Goal: Task Accomplishment & Management: Manage account settings

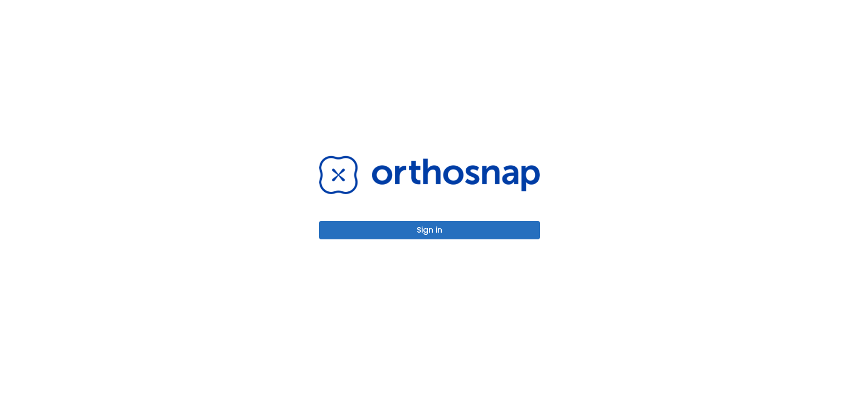
click at [384, 233] on button "Sign in" at bounding box center [429, 230] width 221 height 18
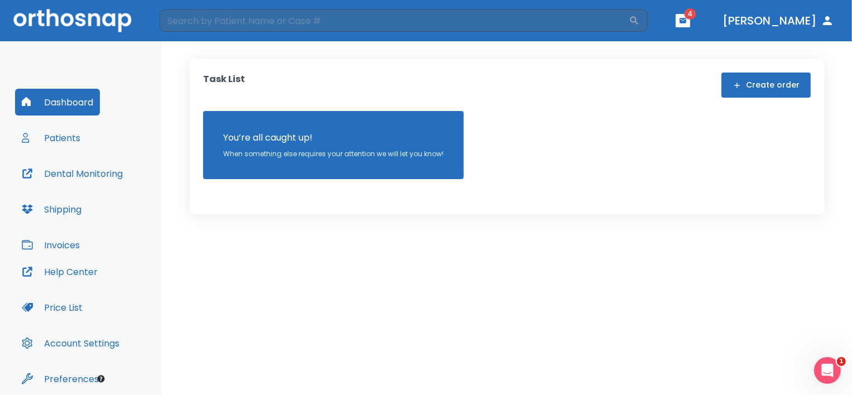
click at [63, 137] on button "Patients" at bounding box center [51, 137] width 72 height 27
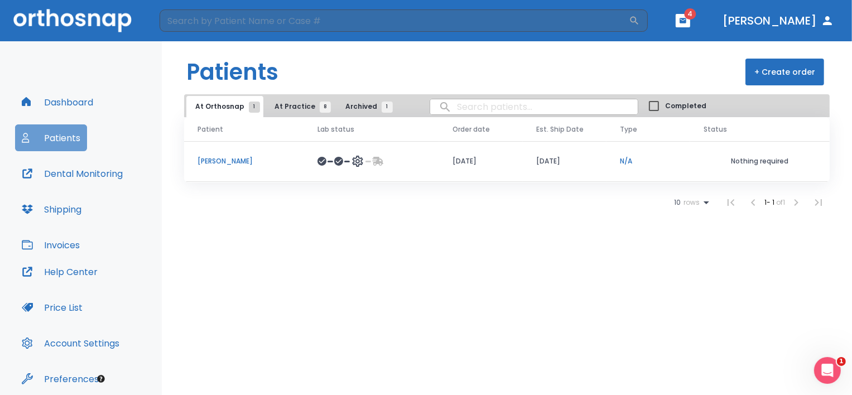
click at [80, 140] on button "Patients" at bounding box center [51, 137] width 72 height 27
click at [696, 17] on span "4" at bounding box center [691, 13] width 12 height 11
click at [696, 13] on span "4" at bounding box center [691, 13] width 12 height 11
click at [686, 22] on icon "button" at bounding box center [683, 20] width 7 height 5
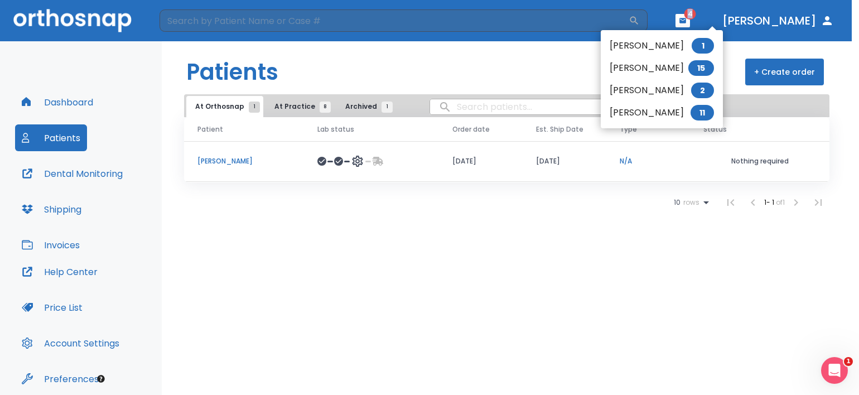
click at [723, 22] on div at bounding box center [429, 197] width 859 height 395
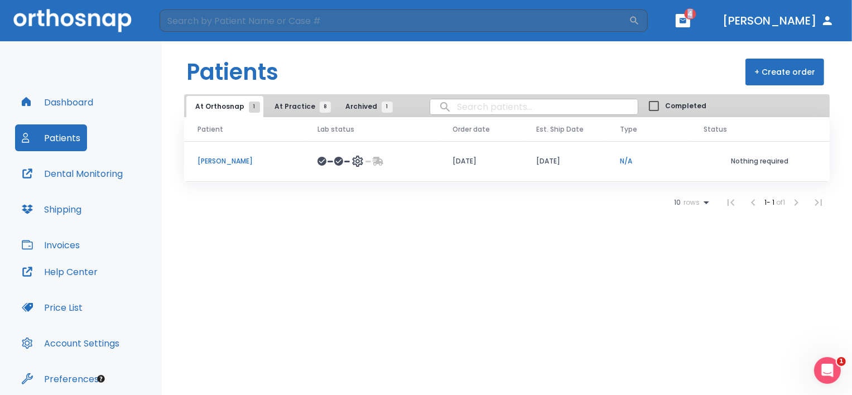
click at [686, 22] on icon "button" at bounding box center [683, 20] width 7 height 5
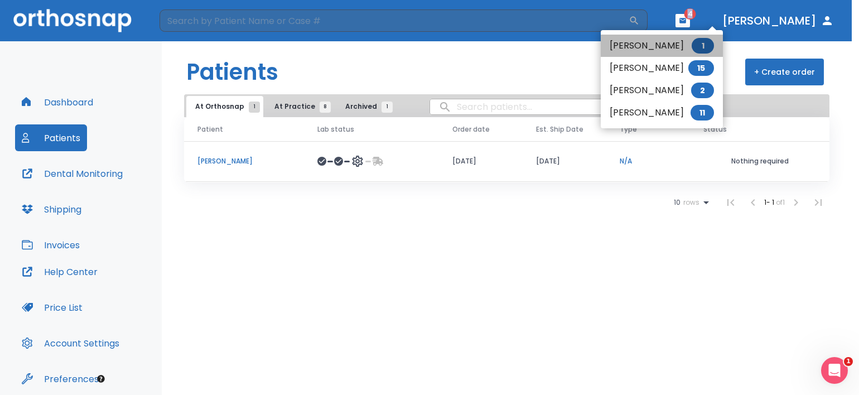
click at [644, 46] on li "Roben Mashiyev 1" at bounding box center [662, 46] width 122 height 22
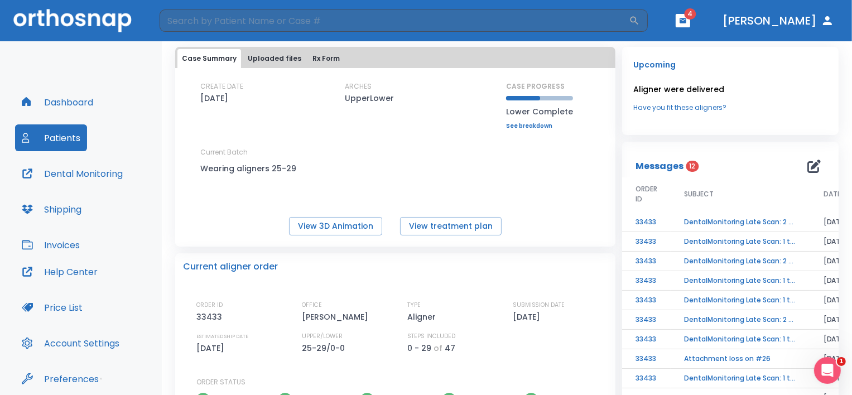
scroll to position [112, 0]
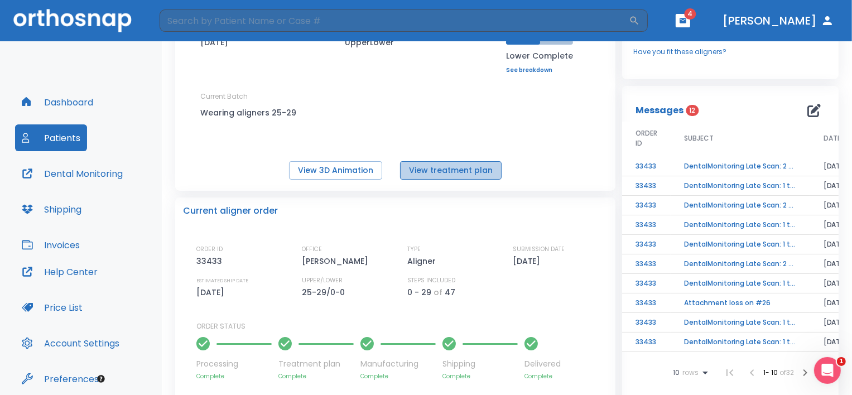
click at [442, 174] on button "View treatment plan" at bounding box center [451, 170] width 102 height 18
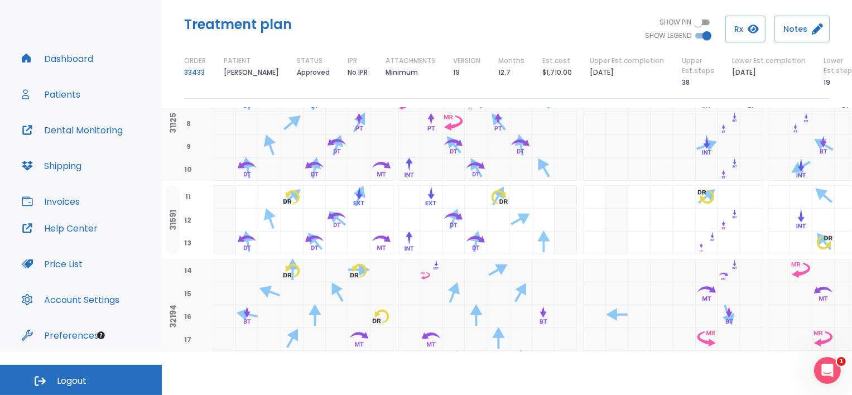
scroll to position [446, 0]
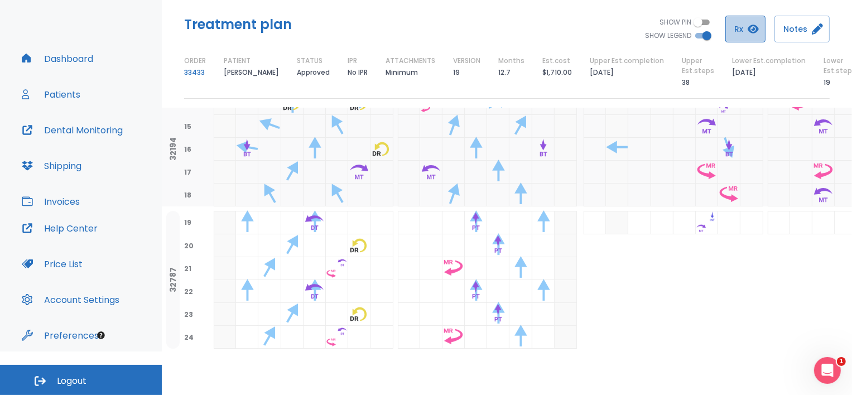
click at [741, 29] on button "Rx" at bounding box center [745, 29] width 40 height 27
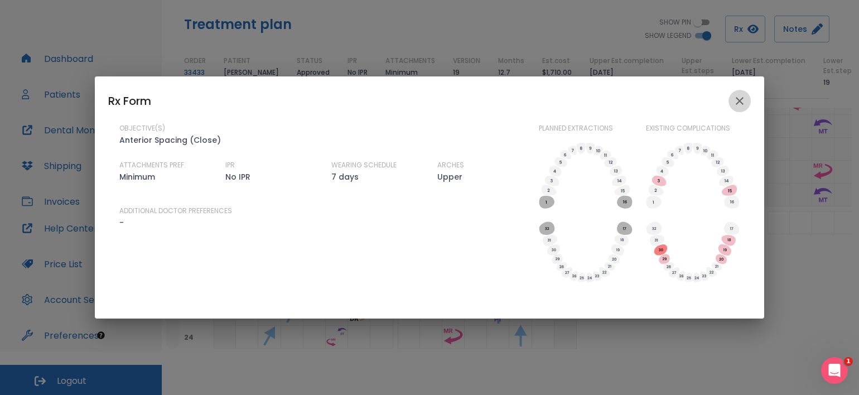
click at [743, 98] on icon "close" at bounding box center [739, 100] width 13 height 13
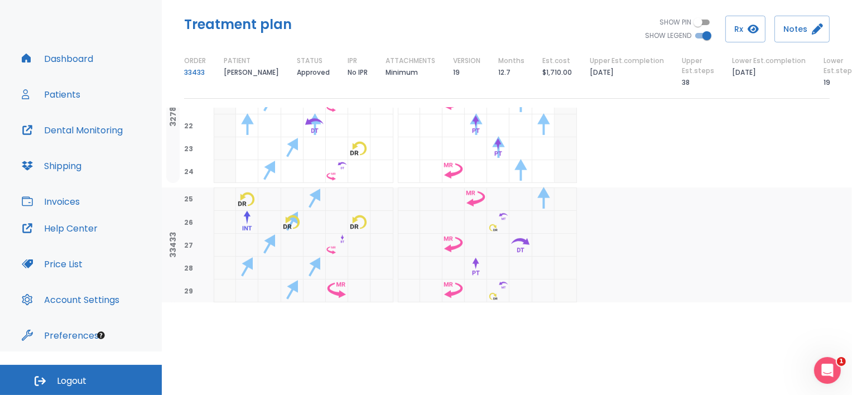
scroll to position [616, 0]
click at [52, 90] on button "Patients" at bounding box center [51, 94] width 72 height 27
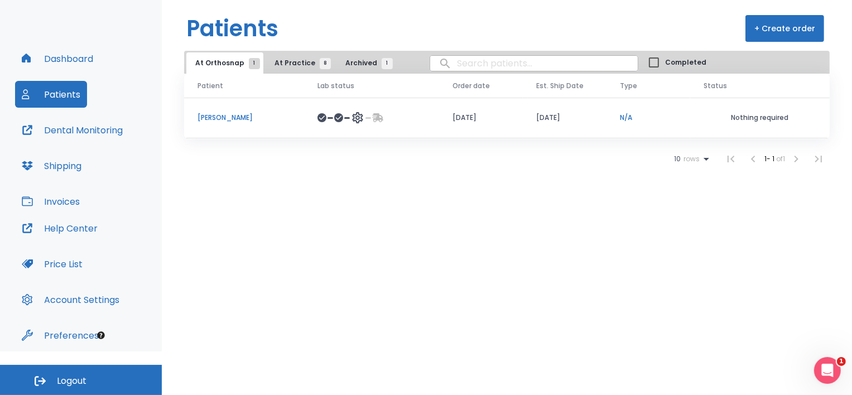
click at [777, 29] on button "+ Create order" at bounding box center [785, 28] width 79 height 27
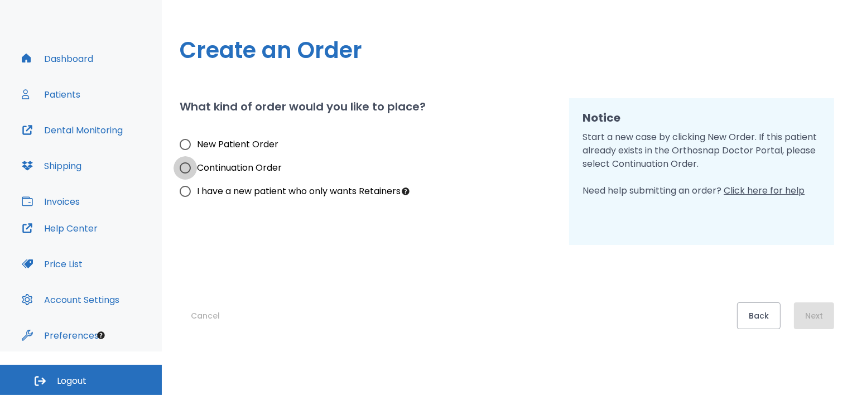
click at [185, 166] on input "Continuation Order" at bounding box center [185, 167] width 23 height 23
radio input "true"
click at [818, 316] on button "Next" at bounding box center [814, 315] width 40 height 27
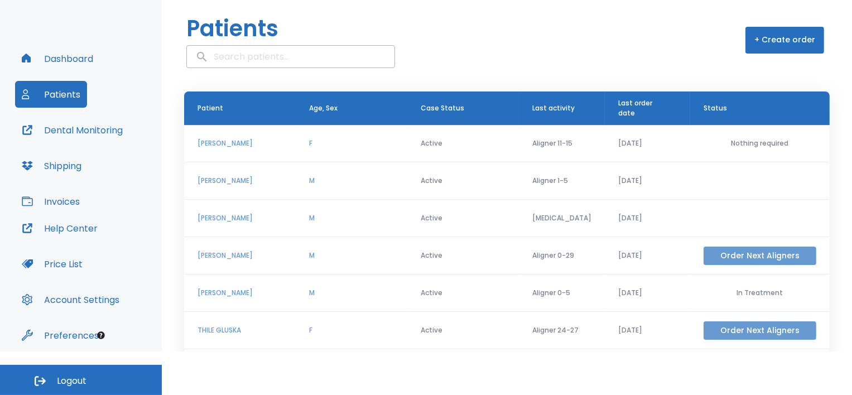
click at [728, 256] on button "Order Next Aligners" at bounding box center [760, 256] width 113 height 18
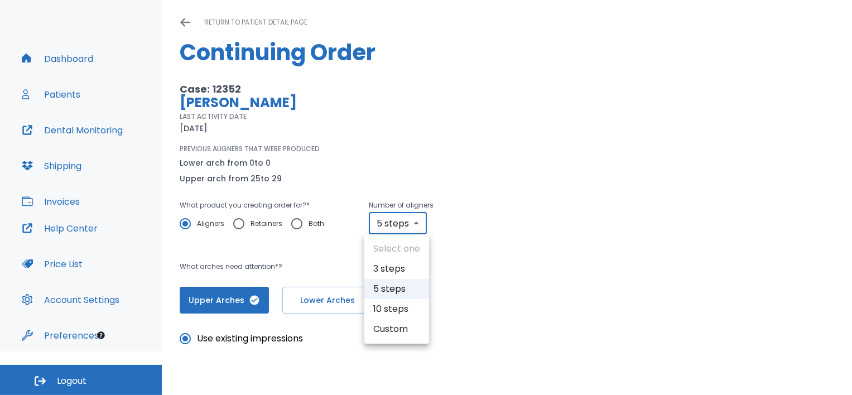
click at [415, 223] on body "​ 4 [PERSON_NAME] Dashboard Patients Dental Monitoring Shipping Invoices Help C…" at bounding box center [426, 153] width 852 height 395
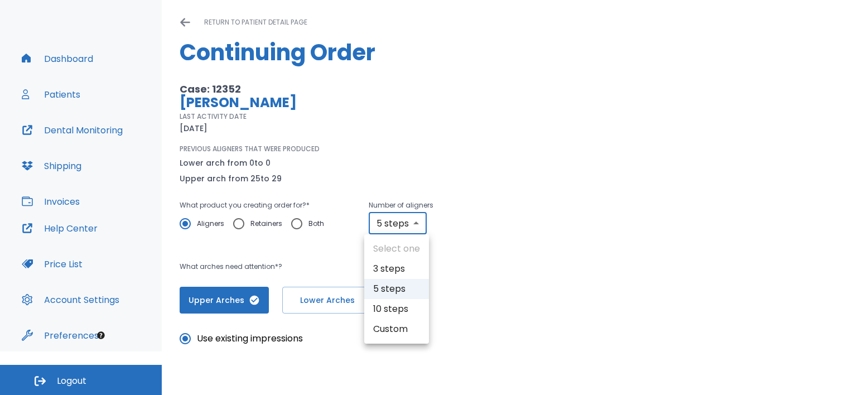
click at [415, 223] on div at bounding box center [429, 197] width 859 height 395
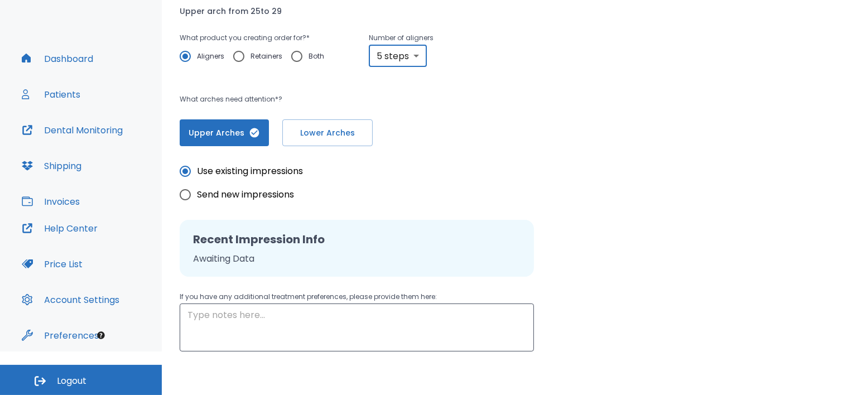
scroll to position [257, 0]
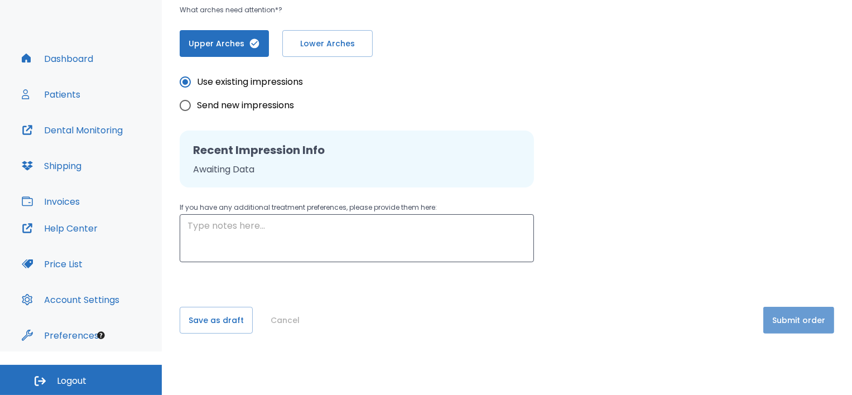
click at [794, 321] on button "Submit order" at bounding box center [798, 320] width 71 height 27
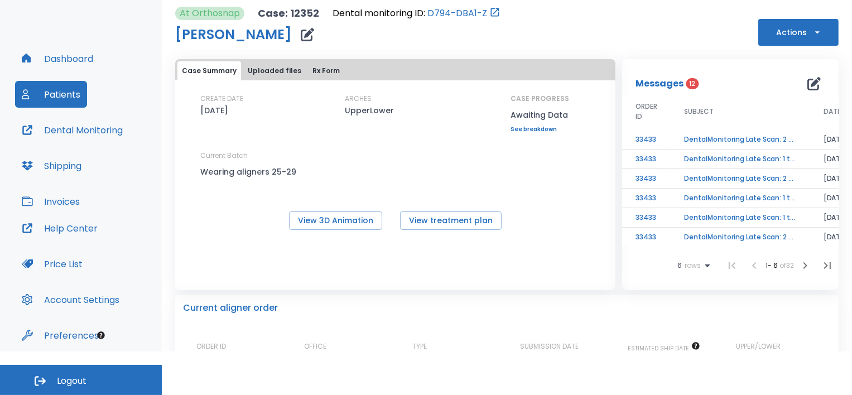
click at [686, 87] on span "12" at bounding box center [692, 83] width 13 height 11
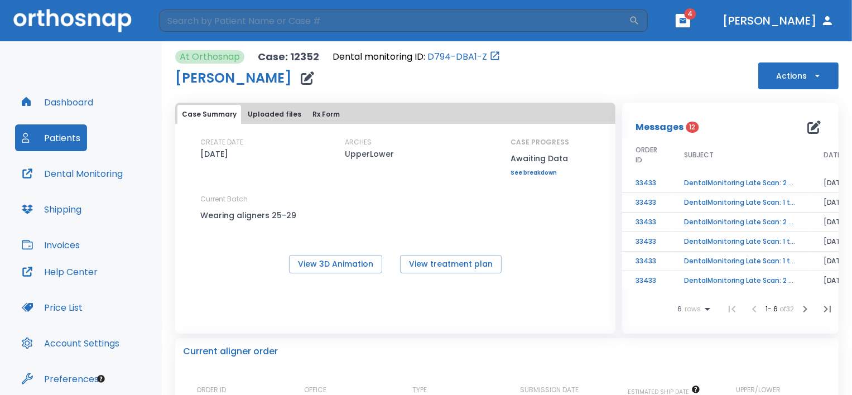
scroll to position [44, 0]
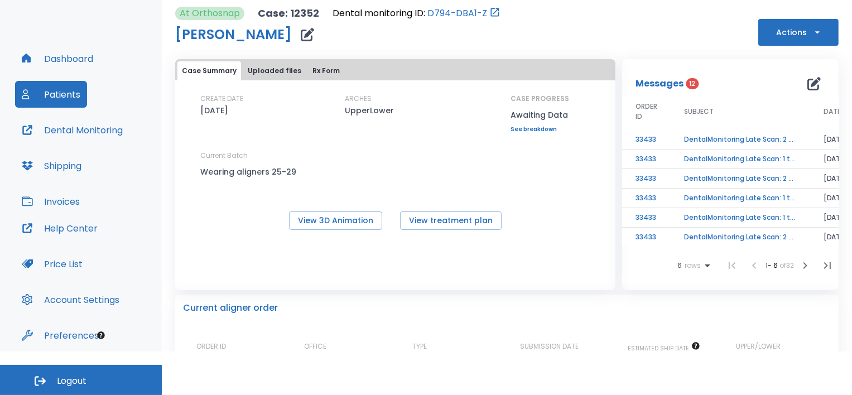
click at [775, 142] on td "DentalMonitoring Late Scan: 2 - 4 Weeks Notification" at bounding box center [741, 140] width 140 height 20
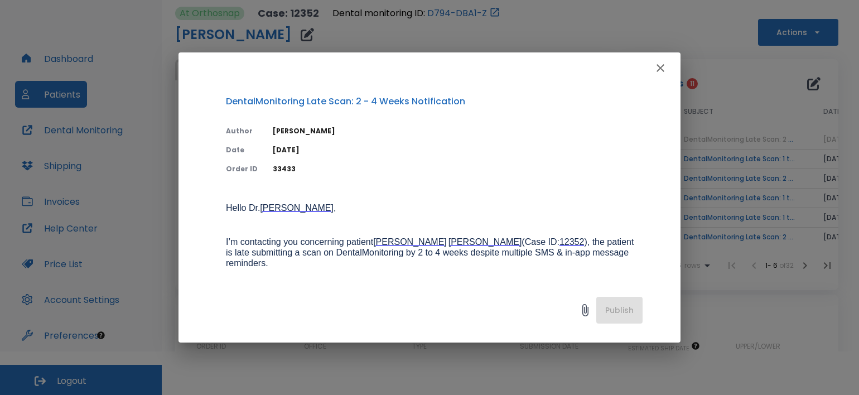
click at [661, 68] on icon "button" at bounding box center [661, 68] width 8 height 8
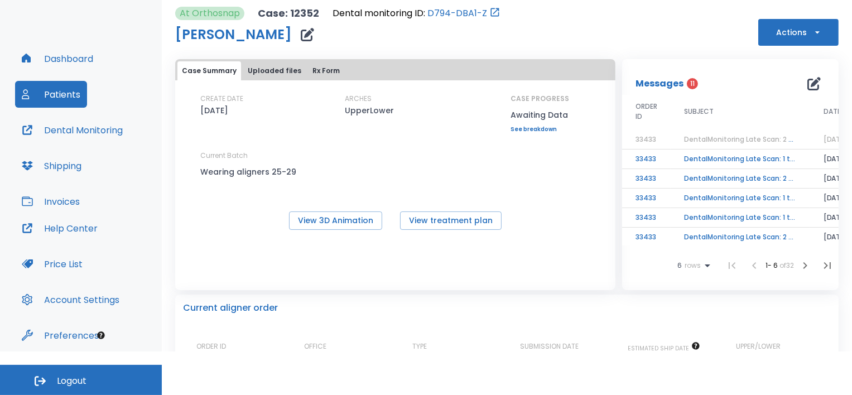
click at [782, 155] on td "DentalMonitoring Late Scan: 1 to 2 Weeks Notification" at bounding box center [741, 160] width 140 height 20
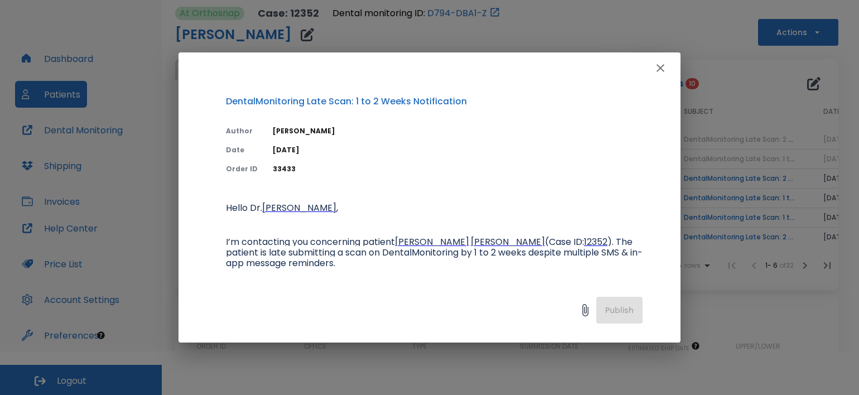
click at [660, 69] on icon "button" at bounding box center [661, 68] width 8 height 8
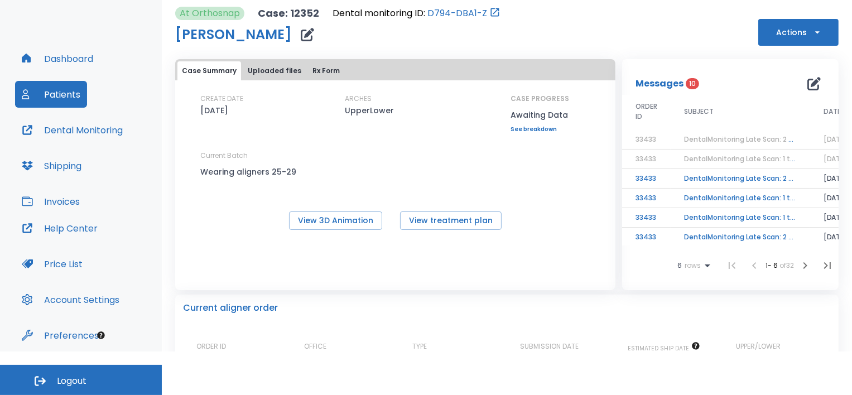
click at [738, 175] on td "DentalMonitoring Late Scan: 2 - 4 Weeks Notification" at bounding box center [741, 179] width 140 height 20
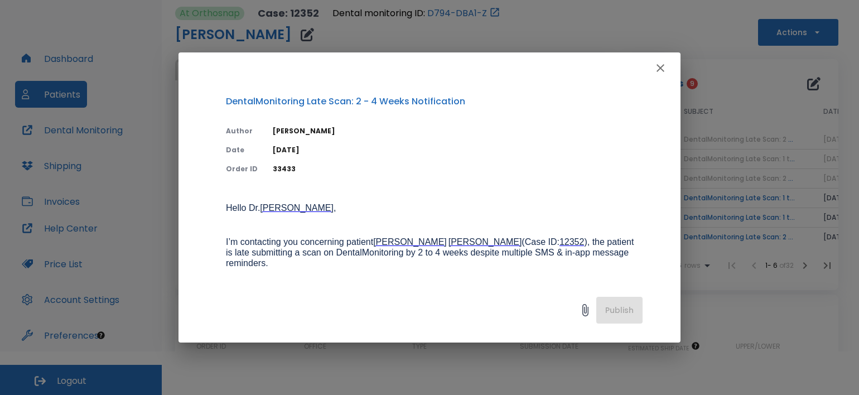
click at [660, 65] on icon "button" at bounding box center [660, 67] width 13 height 13
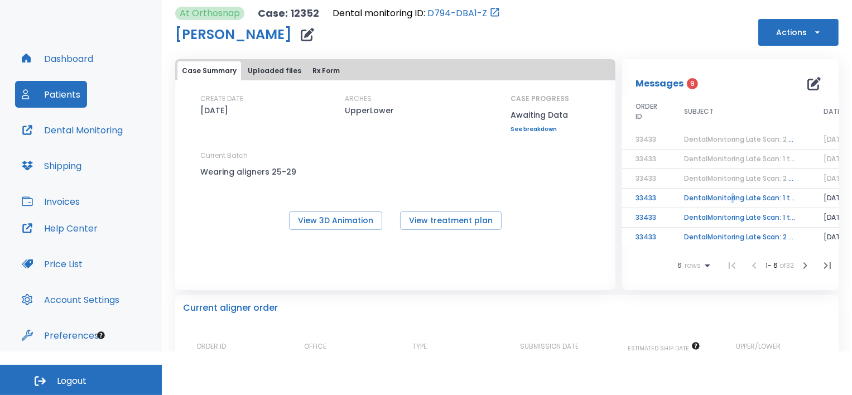
click at [728, 199] on td "DentalMonitoring Late Scan: 1 to 2 Weeks Notification" at bounding box center [741, 199] width 140 height 20
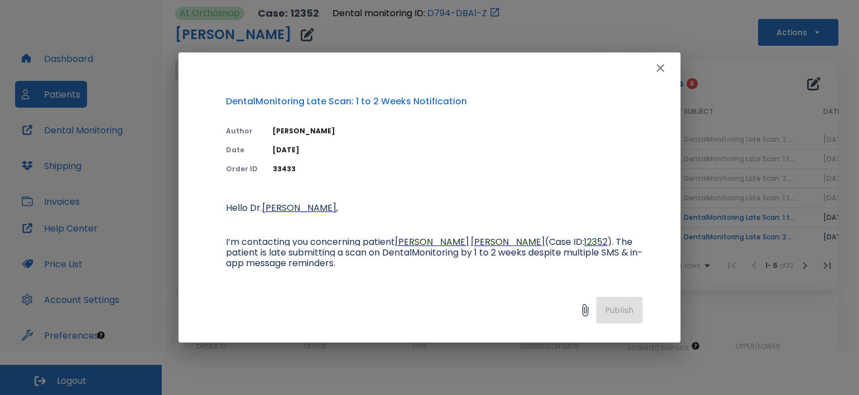
drag, startPoint x: 661, startPoint y: 69, endPoint x: 659, endPoint y: 78, distance: 9.6
click at [660, 69] on icon "button" at bounding box center [661, 68] width 8 height 8
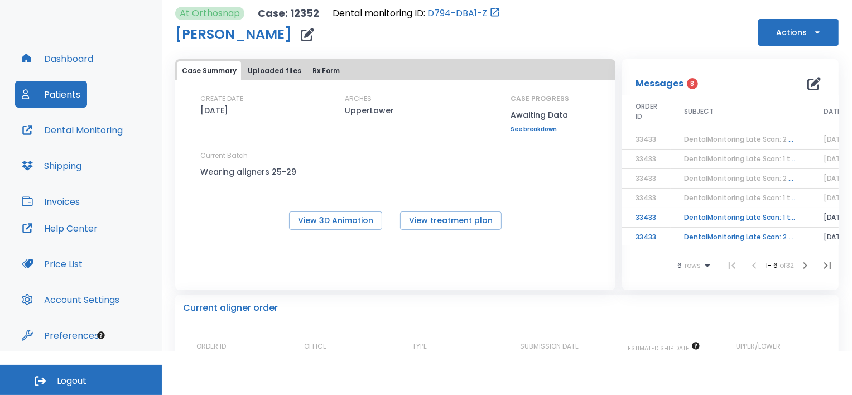
click at [717, 214] on td "DentalMonitoring Late Scan: 1 to 2 Weeks Notification" at bounding box center [741, 218] width 140 height 20
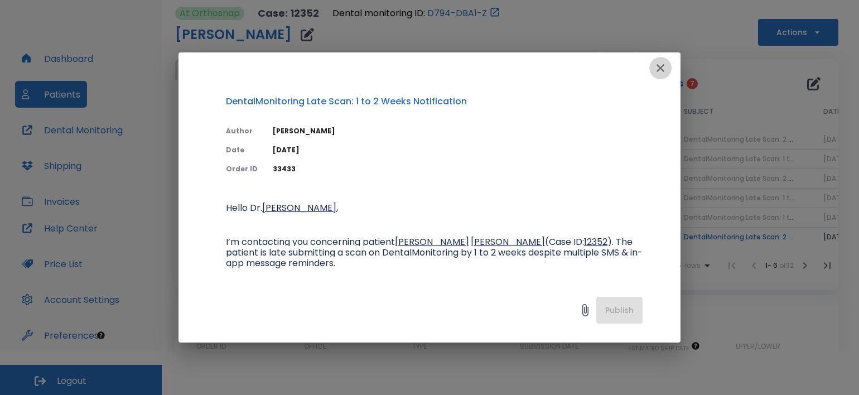
drag, startPoint x: 659, startPoint y: 69, endPoint x: 692, endPoint y: 150, distance: 87.9
click at [659, 70] on icon "button" at bounding box center [661, 68] width 8 height 8
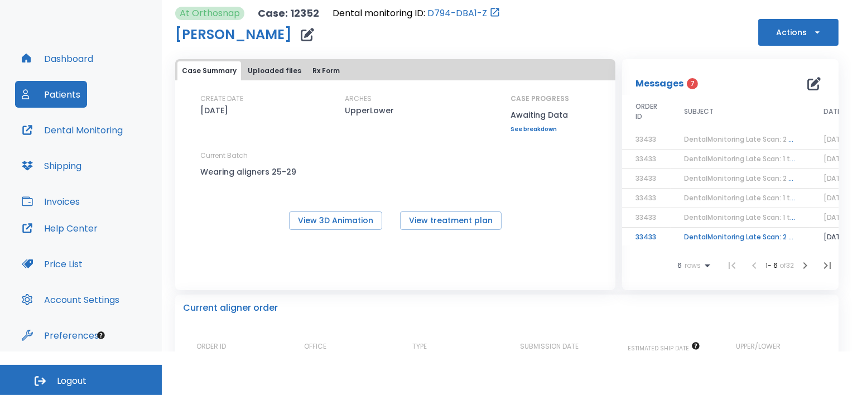
scroll to position [9, 0]
click at [731, 225] on td "DentalMonitoring Late Scan: 2 - 4 Weeks Notification" at bounding box center [741, 235] width 140 height 20
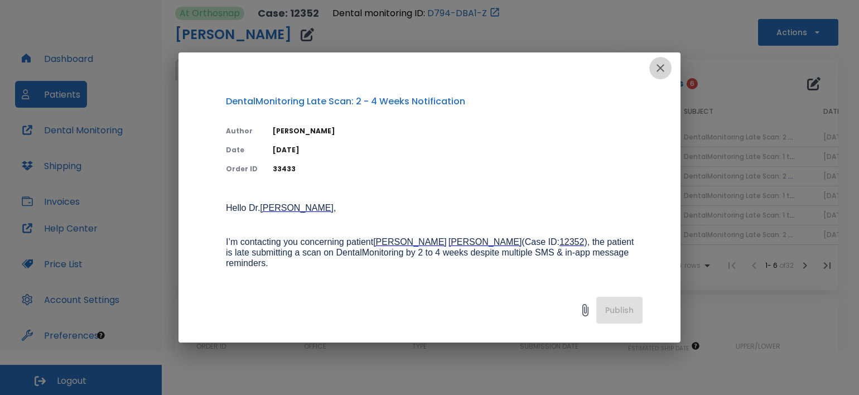
drag, startPoint x: 661, startPoint y: 68, endPoint x: 696, endPoint y: 142, distance: 81.9
click at [661, 68] on icon "button" at bounding box center [661, 68] width 8 height 8
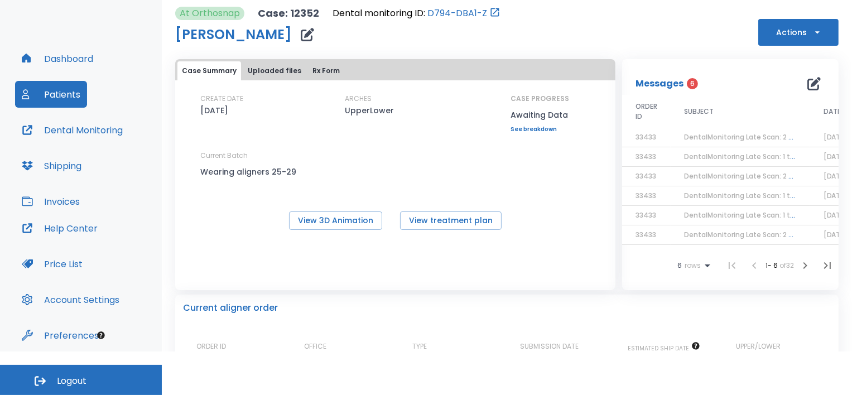
scroll to position [167, 0]
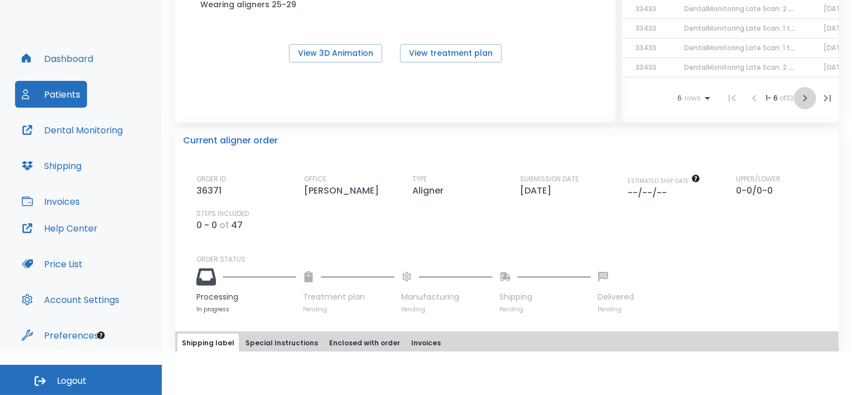
click at [804, 96] on icon "button" at bounding box center [806, 98] width 4 height 7
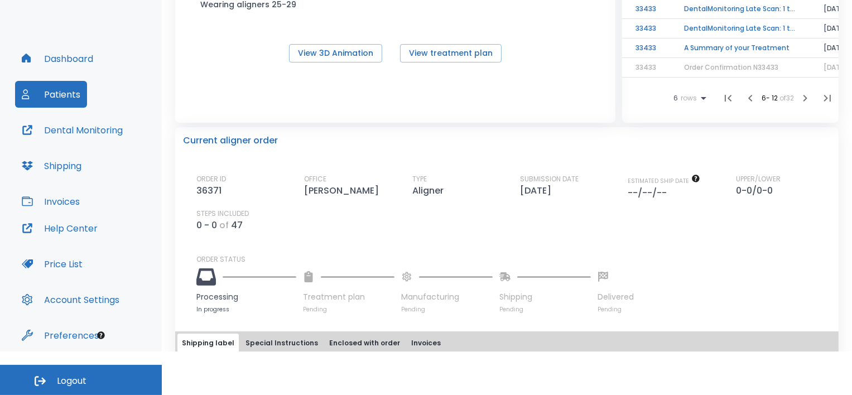
scroll to position [112, 0]
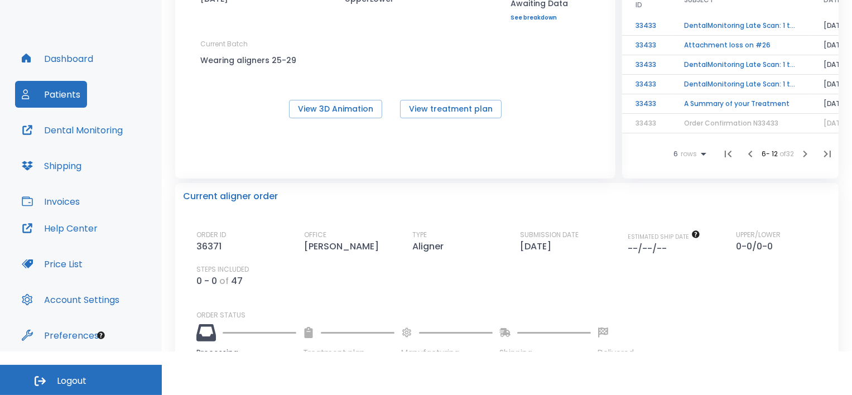
click at [734, 77] on td "DentalMonitoring Late Scan: 1 to 2 Weeks Notification" at bounding box center [741, 85] width 140 height 20
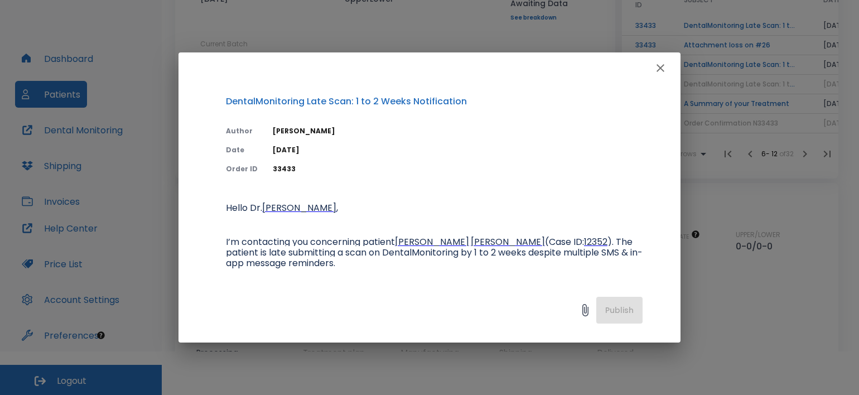
click at [663, 69] on icon "button" at bounding box center [660, 67] width 13 height 13
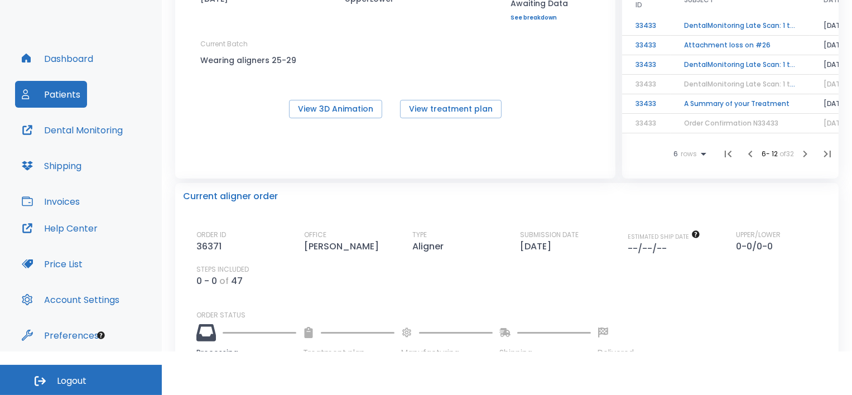
click at [721, 56] on td "DentalMonitoring Late Scan: 1 to 2 Weeks Notification" at bounding box center [741, 65] width 140 height 20
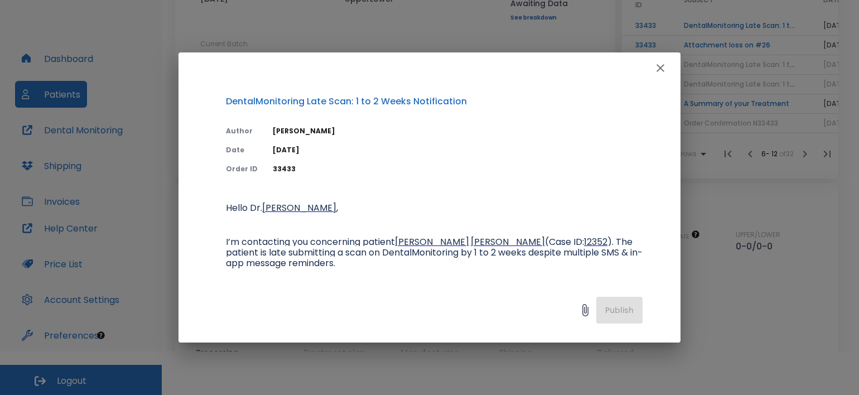
click at [665, 69] on icon "button" at bounding box center [660, 67] width 13 height 13
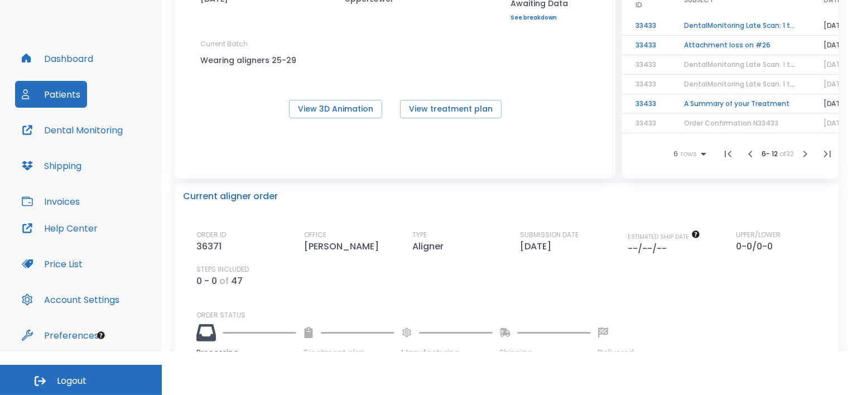
click at [710, 41] on td "Attachment loss on #26" at bounding box center [741, 46] width 140 height 20
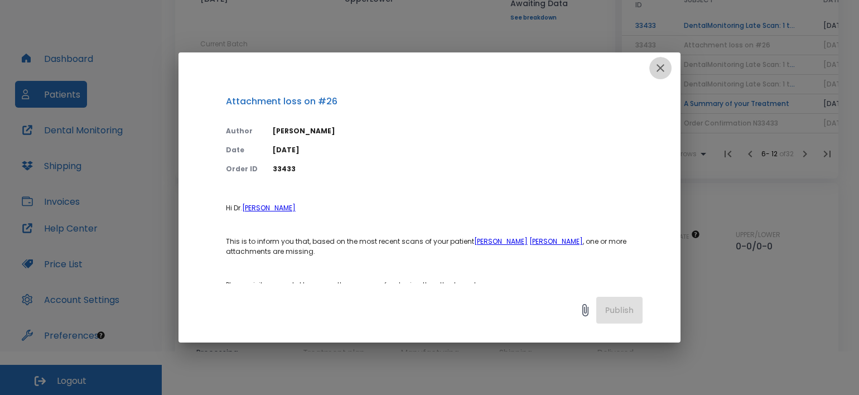
click at [656, 66] on icon "button" at bounding box center [660, 67] width 13 height 13
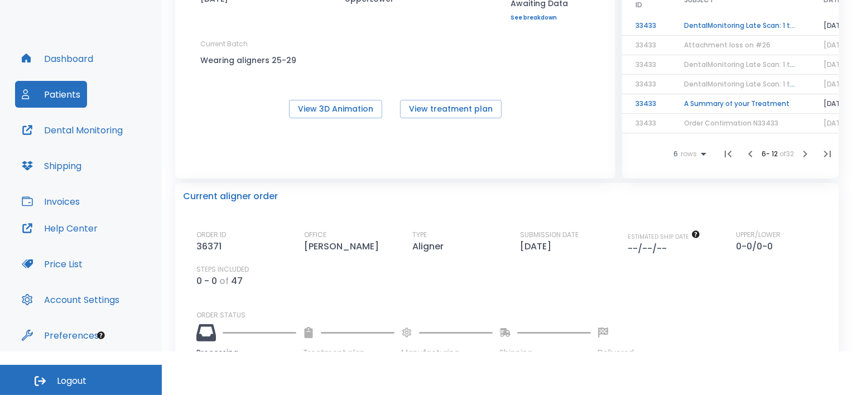
scroll to position [0, 0]
click at [716, 28] on td "DentalMonitoring Late Scan: 1 to 2 Weeks Notification" at bounding box center [741, 28] width 140 height 20
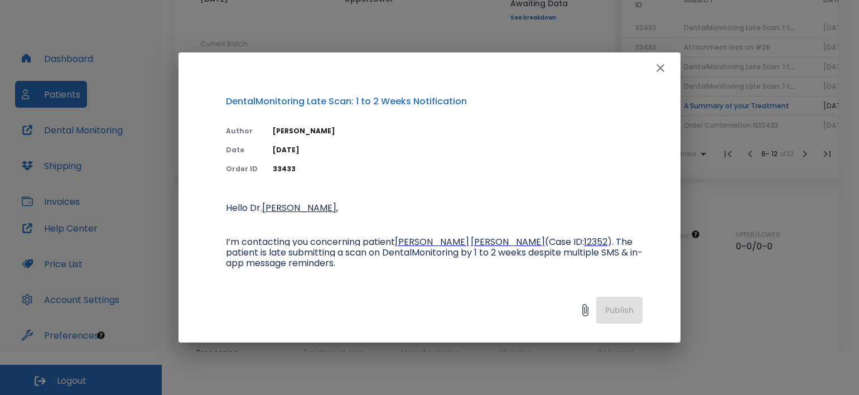
click at [663, 65] on icon "button" at bounding box center [661, 68] width 8 height 8
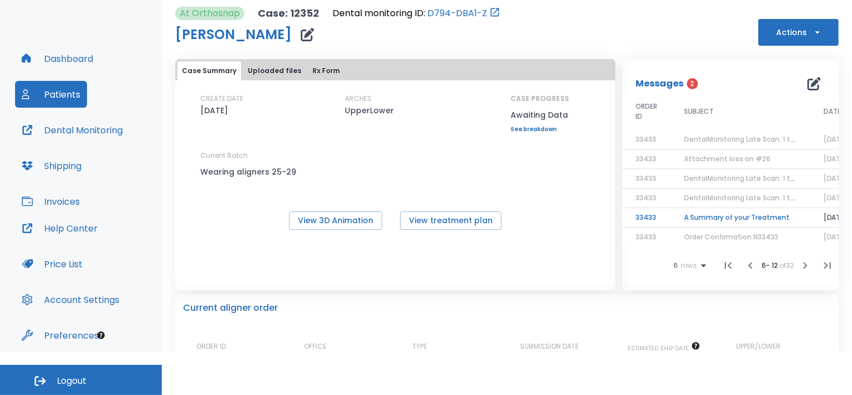
click at [729, 217] on td "A Summary of your Treatment" at bounding box center [741, 218] width 140 height 20
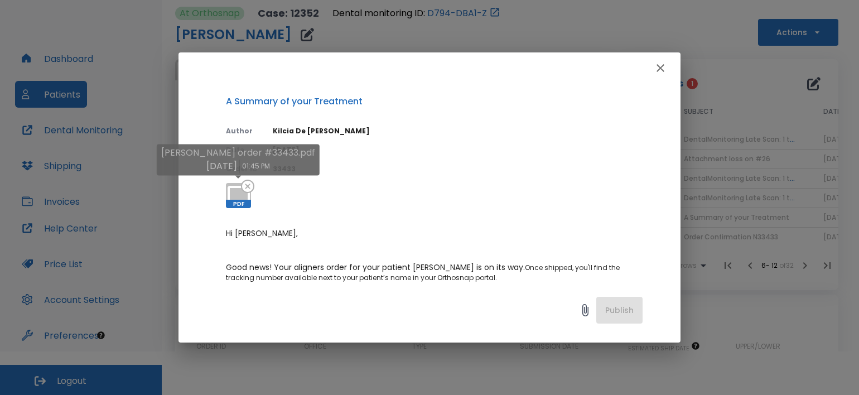
click at [244, 186] on icon at bounding box center [247, 186] width 11 height 11
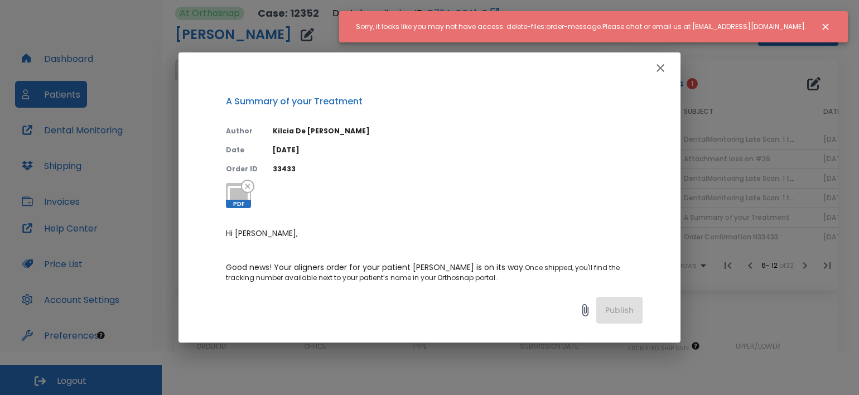
click at [829, 26] on icon "Close notification" at bounding box center [825, 26] width 11 height 11
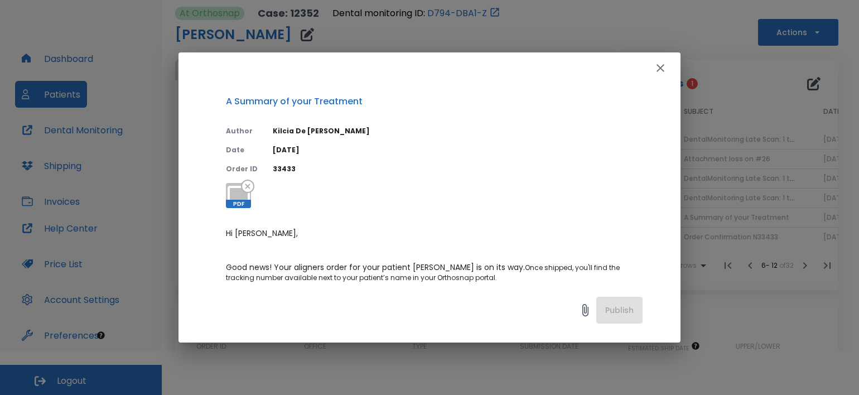
click at [662, 62] on icon "button" at bounding box center [660, 67] width 13 height 13
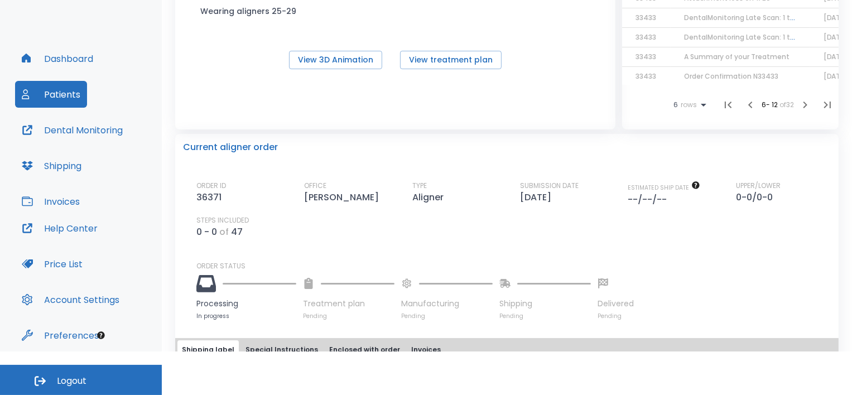
scroll to position [105, 0]
